Goal: Find specific page/section: Find specific page/section

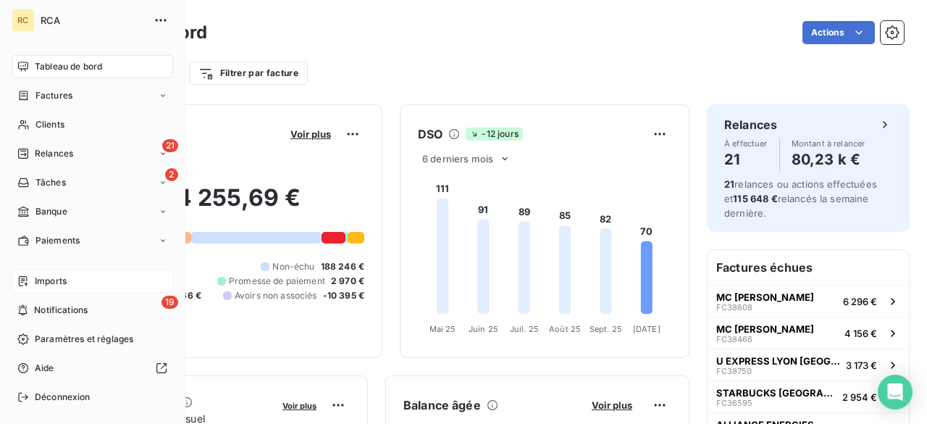
click at [65, 279] on span "Imports" at bounding box center [51, 280] width 32 height 13
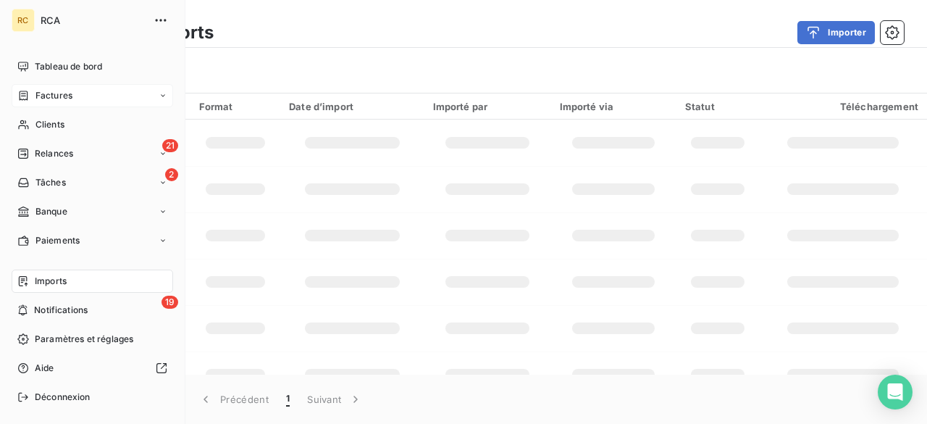
click at [29, 87] on div "Factures" at bounding box center [92, 95] width 161 height 23
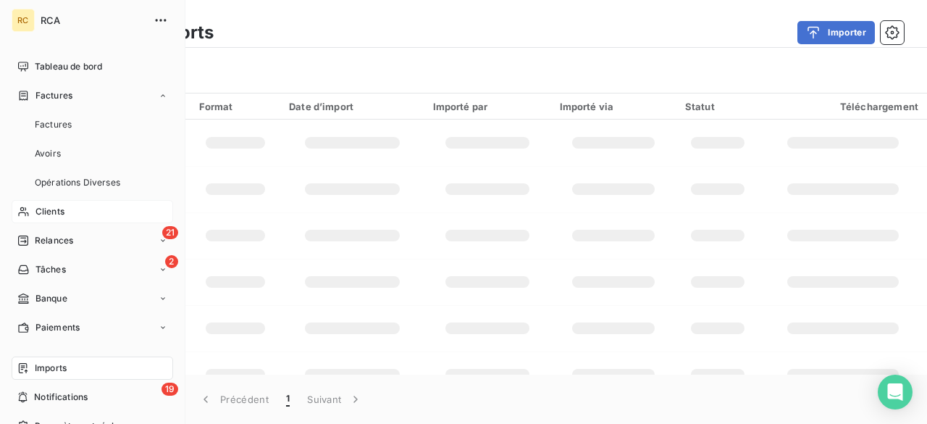
click at [41, 216] on span "Clients" at bounding box center [49, 211] width 29 height 13
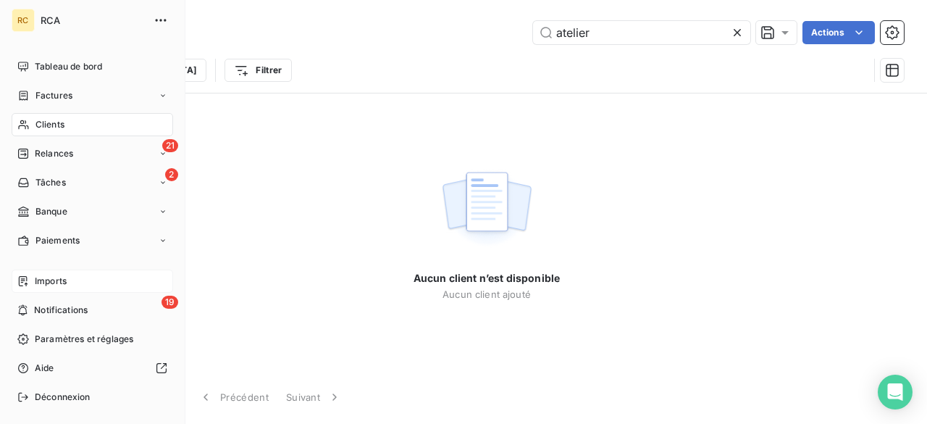
type input "atelier"
click at [87, 128] on div "Clients" at bounding box center [92, 124] width 161 height 23
